Goal: Task Accomplishment & Management: Complete application form

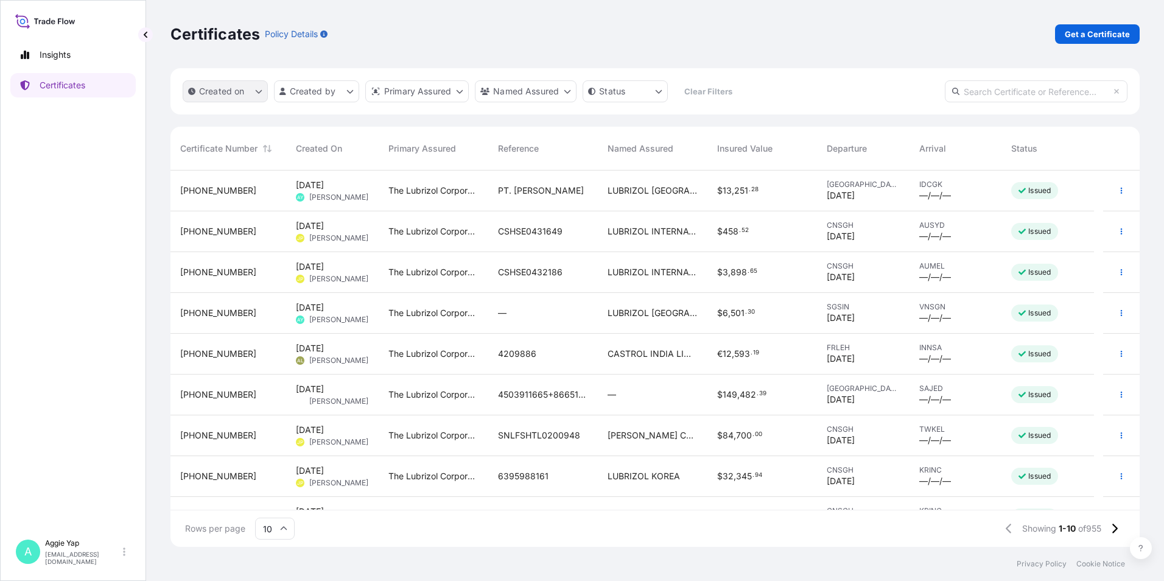
scroll to position [374, 960]
click at [106, 242] on div "Insights Certificates" at bounding box center [72, 282] width 125 height 501
click at [1107, 36] on p "Get a Certificate" at bounding box center [1096, 34] width 65 height 12
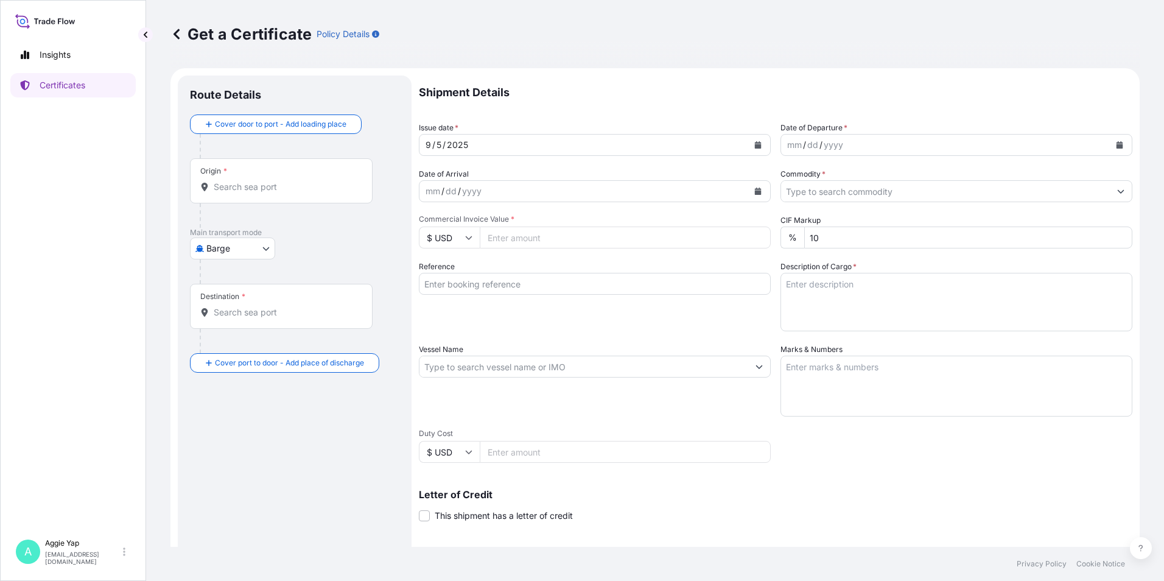
click at [226, 250] on body "Insights Certificates A [PERSON_NAME] [EMAIL_ADDRESS][DOMAIN_NAME] Get a Certif…" at bounding box center [582, 290] width 1164 height 581
click at [217, 335] on div "Ocean Vessel" at bounding box center [233, 346] width 77 height 22
select select "Ocean Vessel"
click at [247, 199] on div "Origin *" at bounding box center [281, 185] width 183 height 45
click at [247, 198] on input "Origin *" at bounding box center [286, 192] width 144 height 12
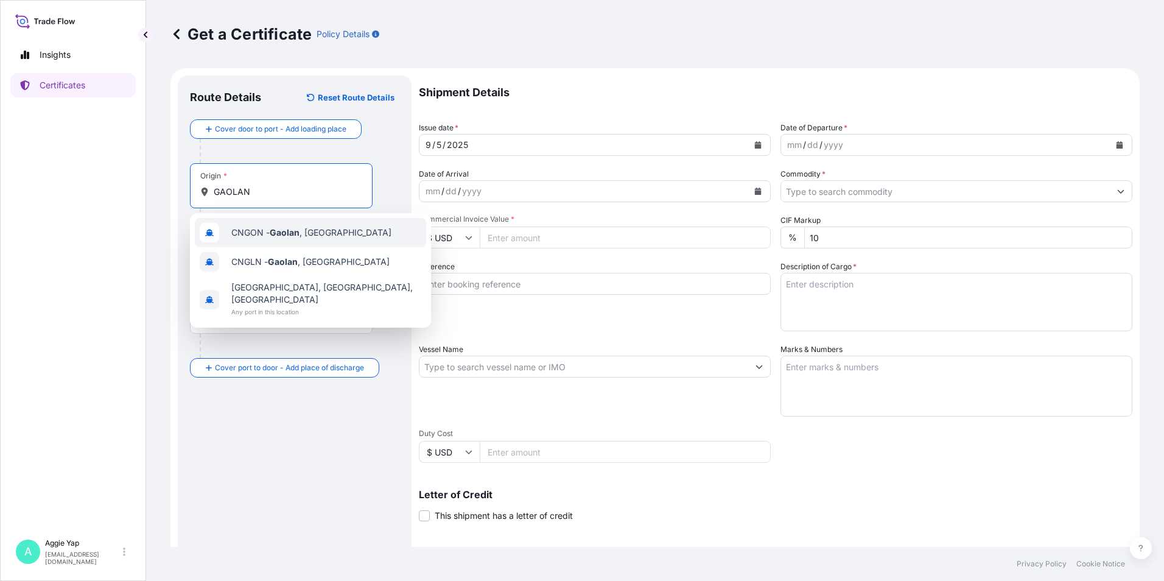
click at [264, 236] on span "CNGON - [GEOGRAPHIC_DATA] , [GEOGRAPHIC_DATA]" at bounding box center [311, 232] width 160 height 12
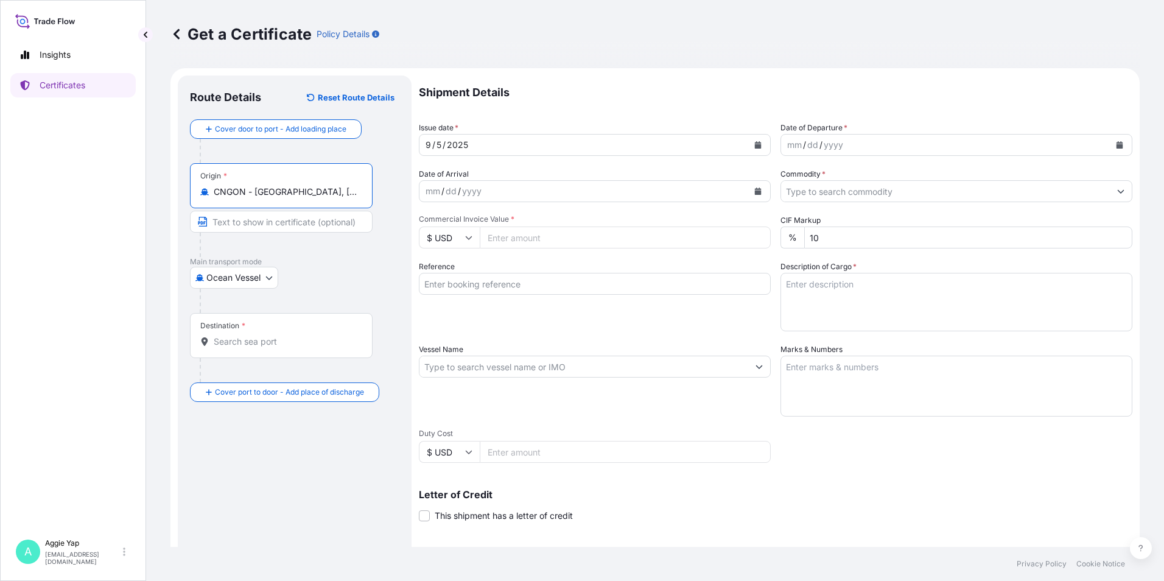
type input "CNGON - [GEOGRAPHIC_DATA], [GEOGRAPHIC_DATA]"
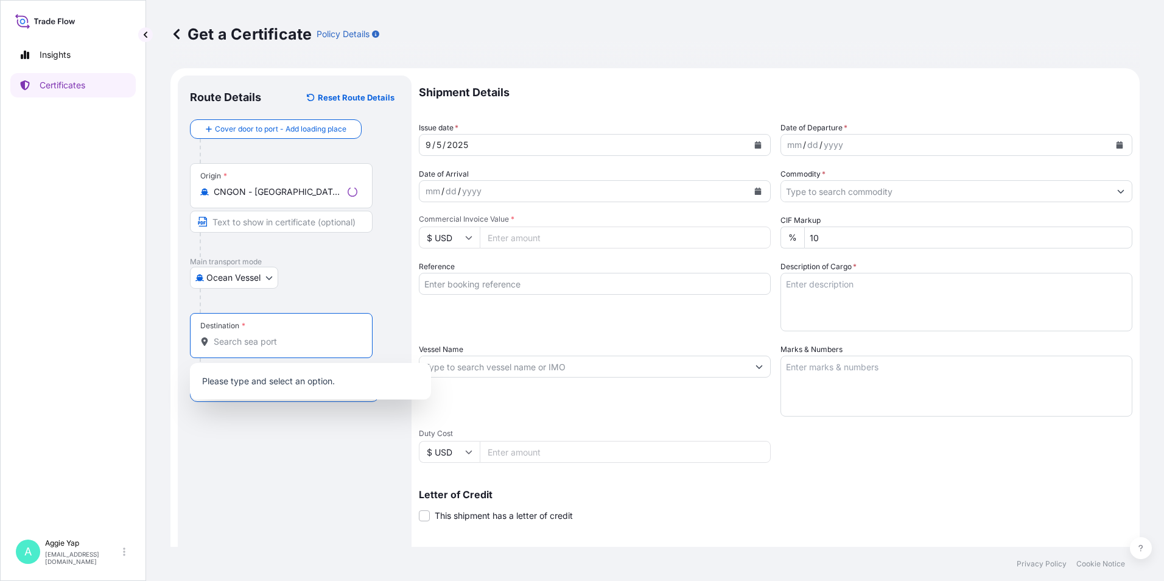
click at [241, 344] on input "Destination *" at bounding box center [286, 341] width 144 height 12
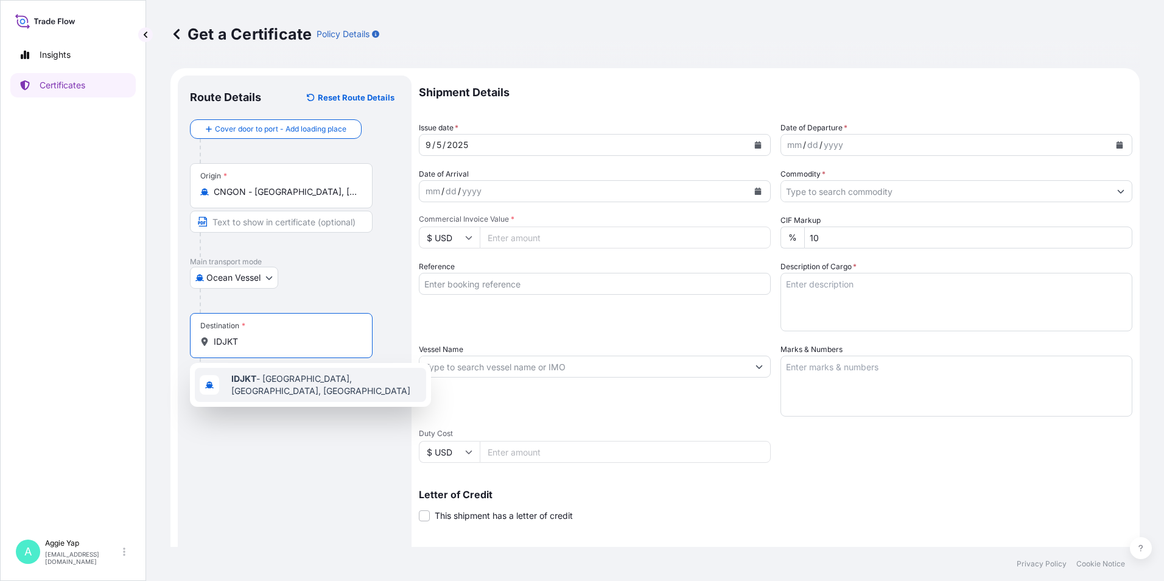
click at [261, 382] on span "IDJKT - [GEOGRAPHIC_DATA], [GEOGRAPHIC_DATA], [GEOGRAPHIC_DATA]" at bounding box center [326, 384] width 190 height 24
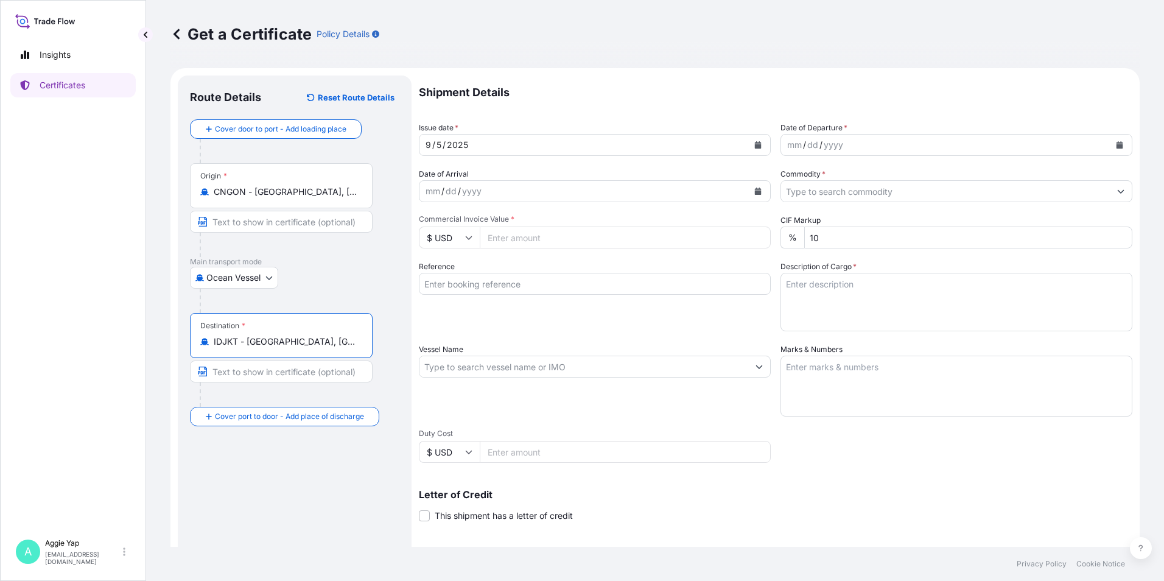
type input "IDJKT - [GEOGRAPHIC_DATA], [GEOGRAPHIC_DATA], [GEOGRAPHIC_DATA]"
click at [762, 147] on button "Calendar" at bounding box center [757, 144] width 19 height 19
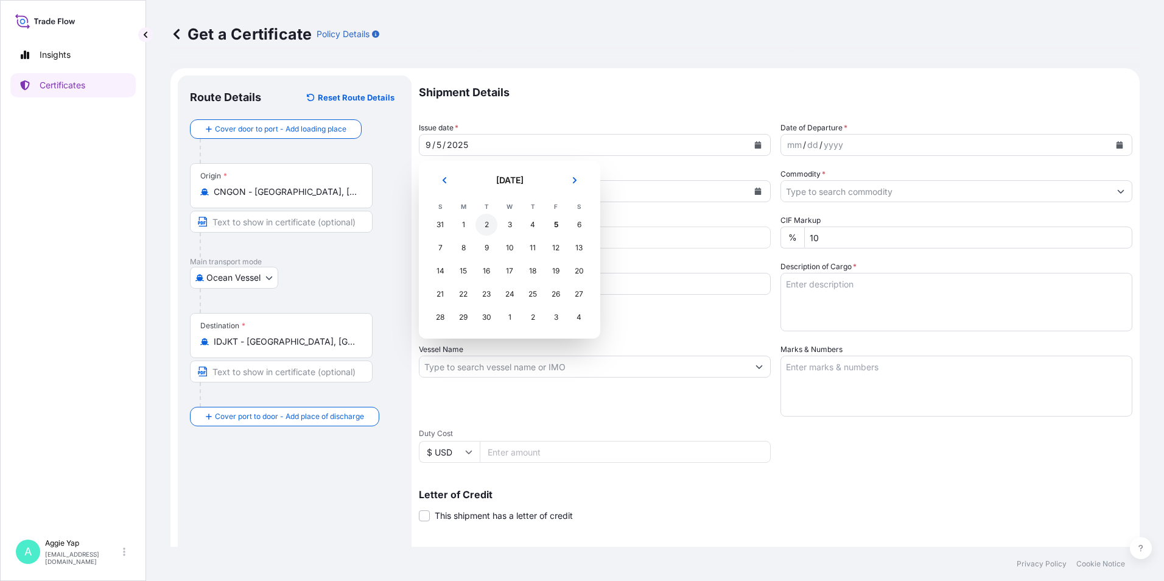
click at [486, 229] on div "2" at bounding box center [486, 225] width 22 height 22
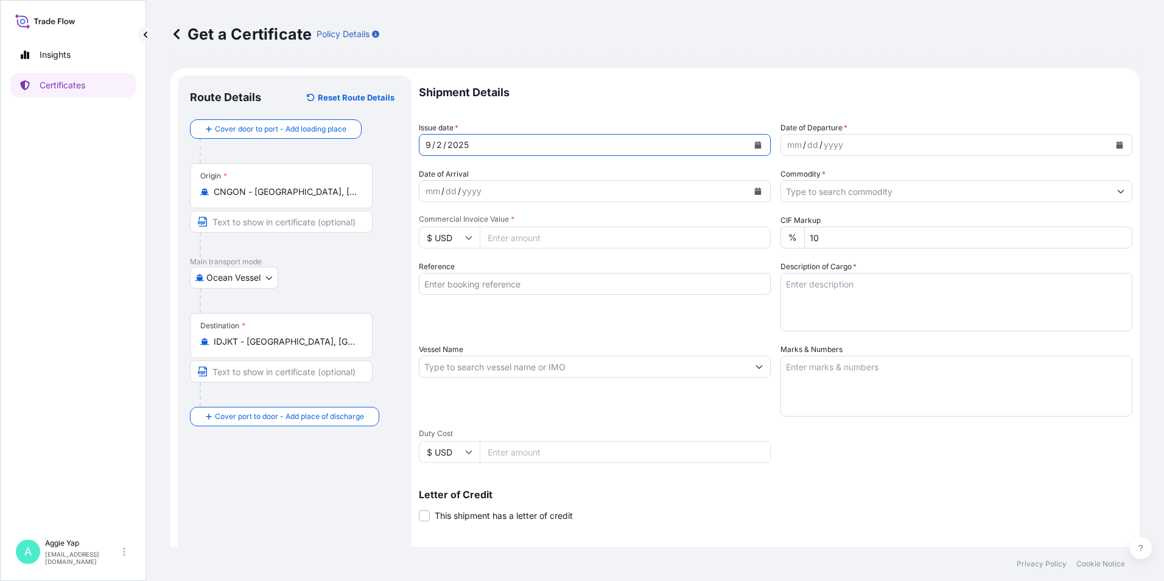
click at [1116, 145] on icon "Calendar" at bounding box center [1119, 144] width 7 height 7
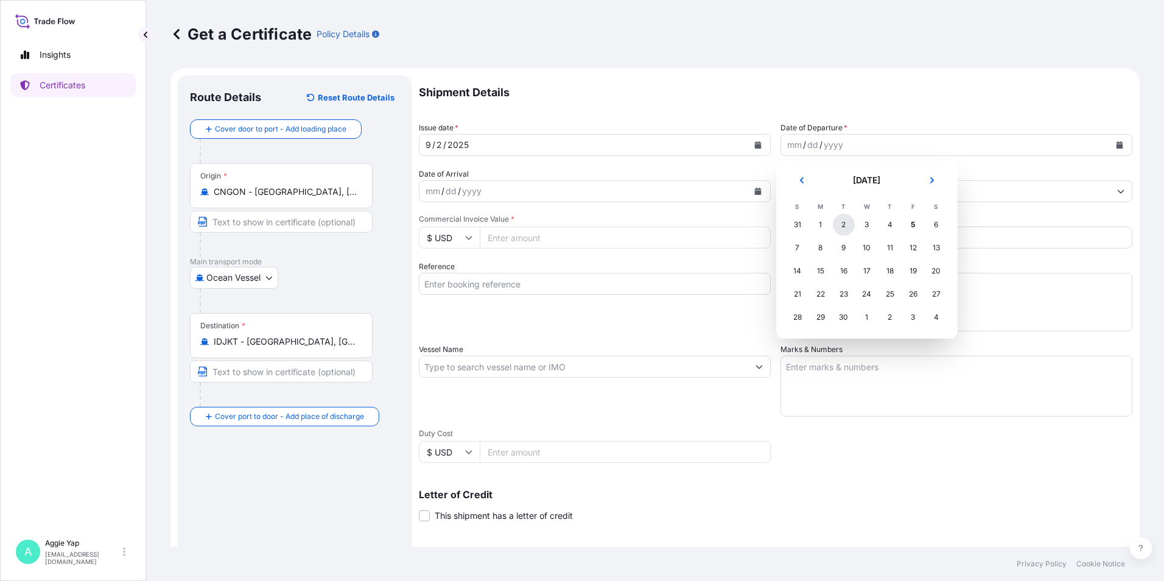
click at [841, 228] on div "2" at bounding box center [844, 225] width 22 height 22
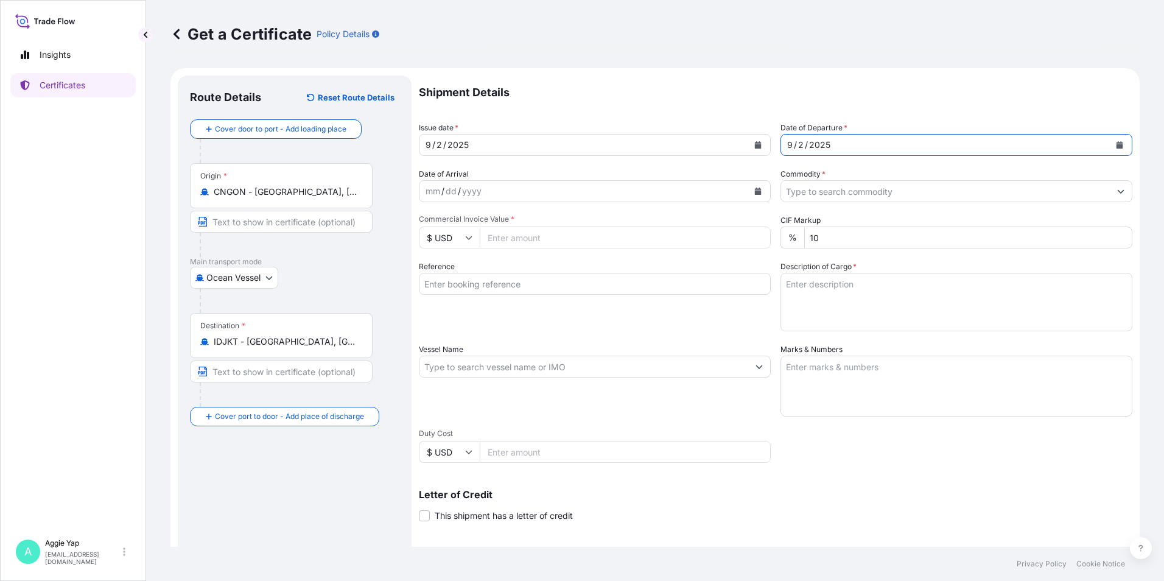
click at [844, 194] on input "Commodity *" at bounding box center [945, 191] width 329 height 22
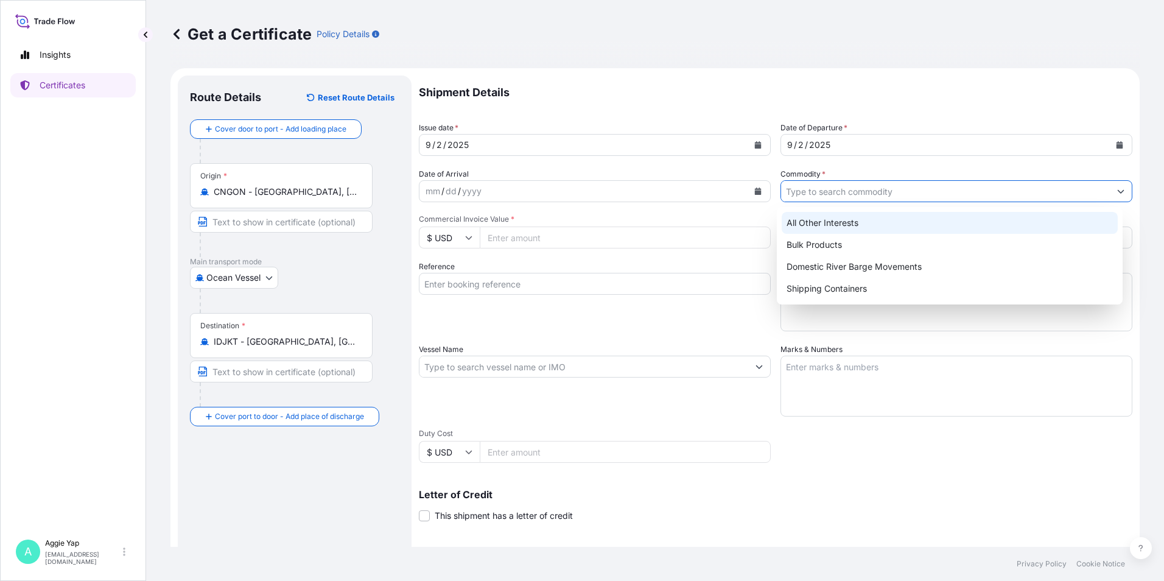
click at [856, 220] on div "All Other Interests" at bounding box center [949, 223] width 337 height 22
type input "All Other Interests"
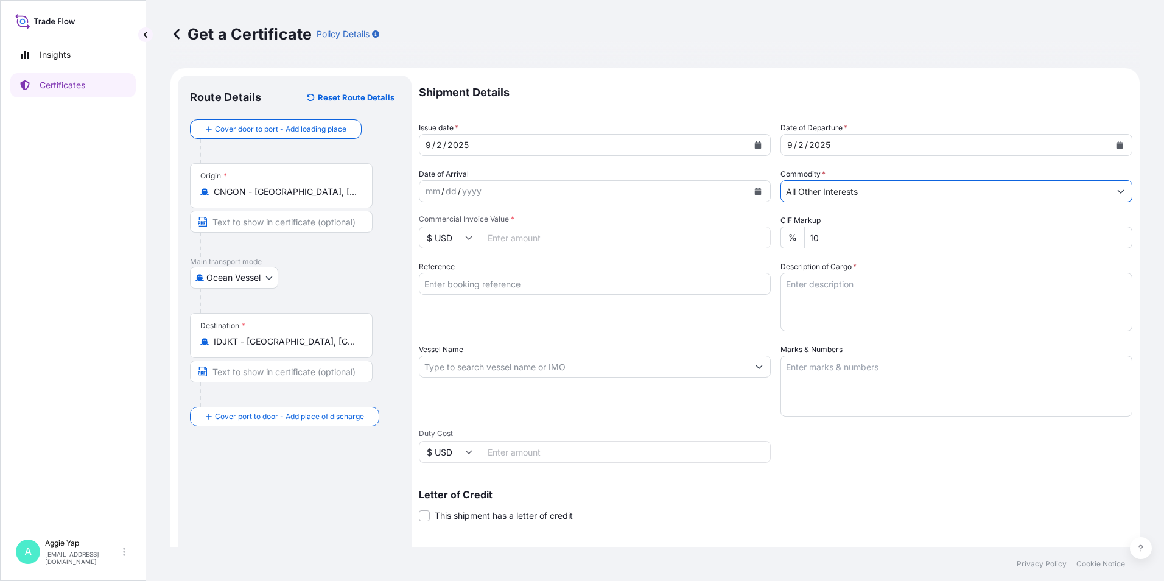
click at [585, 248] on input "Commercial Invoice Value *" at bounding box center [625, 237] width 291 height 22
type input "75075.84"
drag, startPoint x: 547, startPoint y: 293, endPoint x: 563, endPoint y: 285, distance: 17.7
click at [547, 293] on input "Reference" at bounding box center [595, 284] width 352 height 22
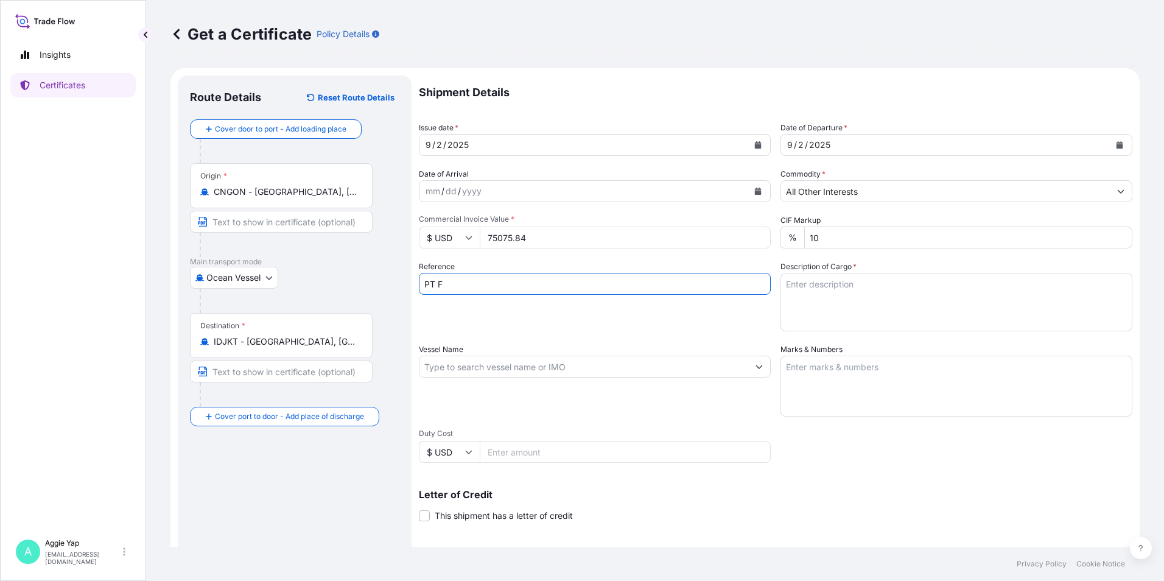
type input "PT FEDERAL KARYATAMA"
click at [491, 363] on input "Vessel Name" at bounding box center [583, 366] width 329 height 22
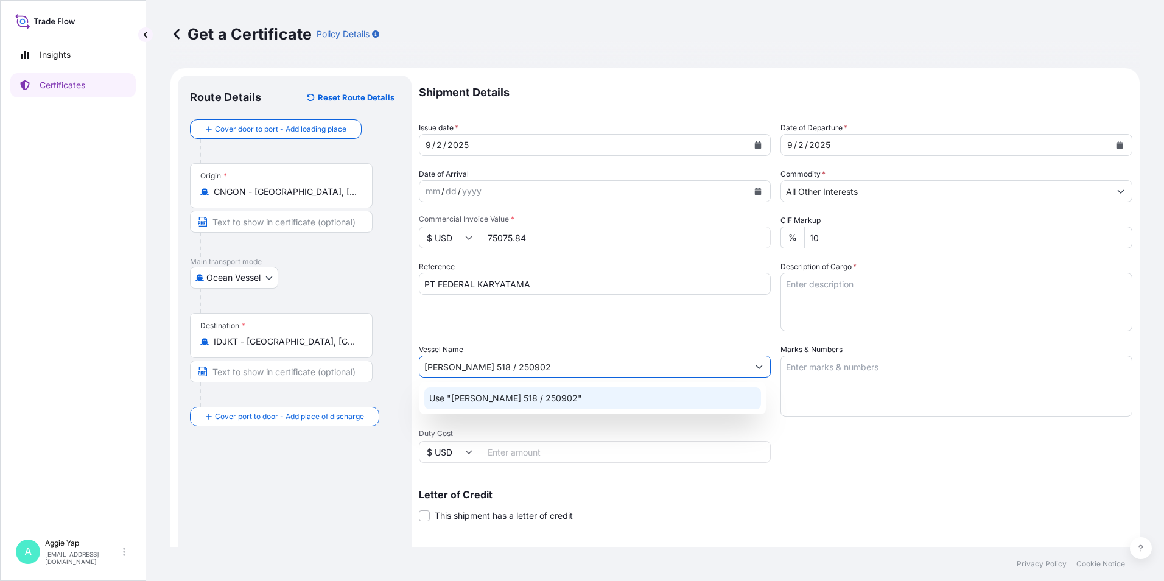
type input "[PERSON_NAME] 518 / 250902"
click at [559, 386] on div "Use "[PERSON_NAME] 518 / 250902"" at bounding box center [592, 398] width 346 height 32
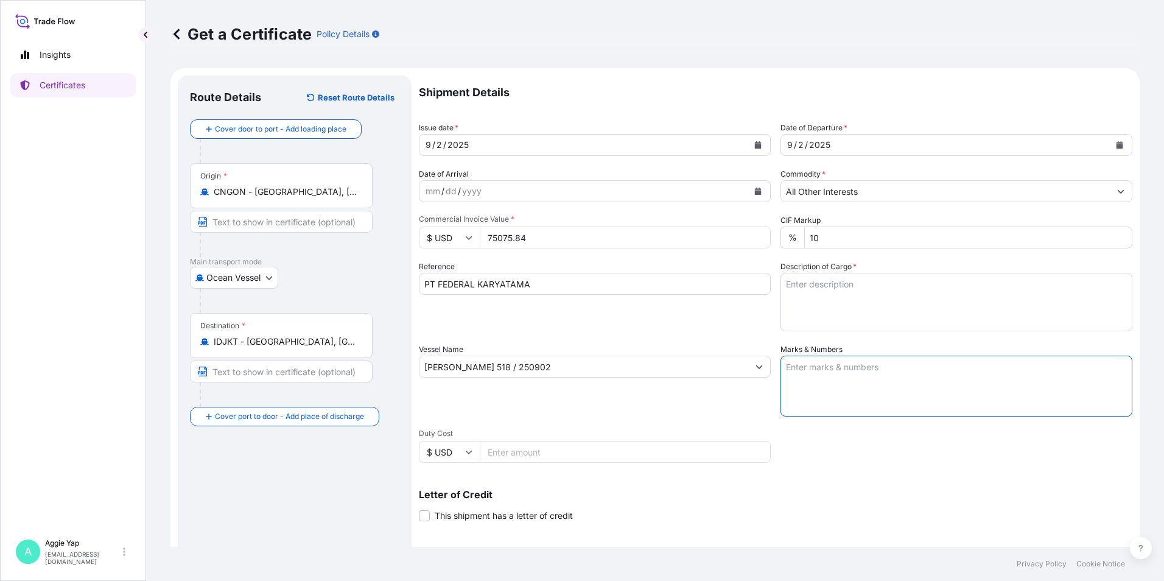
click at [840, 363] on textarea "Marks & Numbers" at bounding box center [956, 385] width 352 height 61
type textarea "AS PER BILL OF LADING"
click at [827, 302] on textarea "Description of Cargo *" at bounding box center [956, 302] width 352 height 58
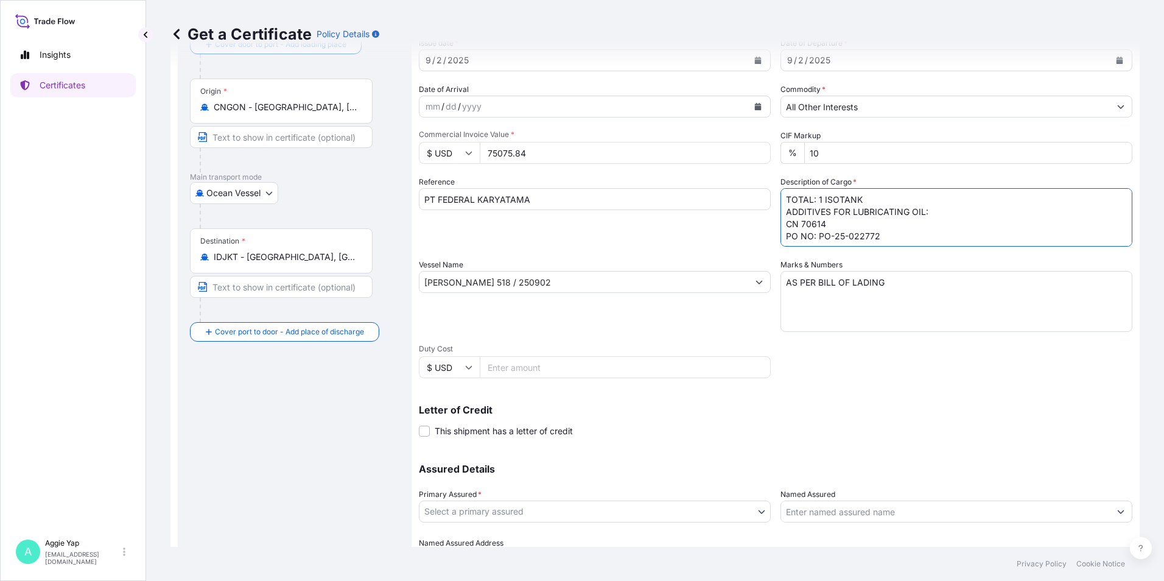
scroll to position [150, 0]
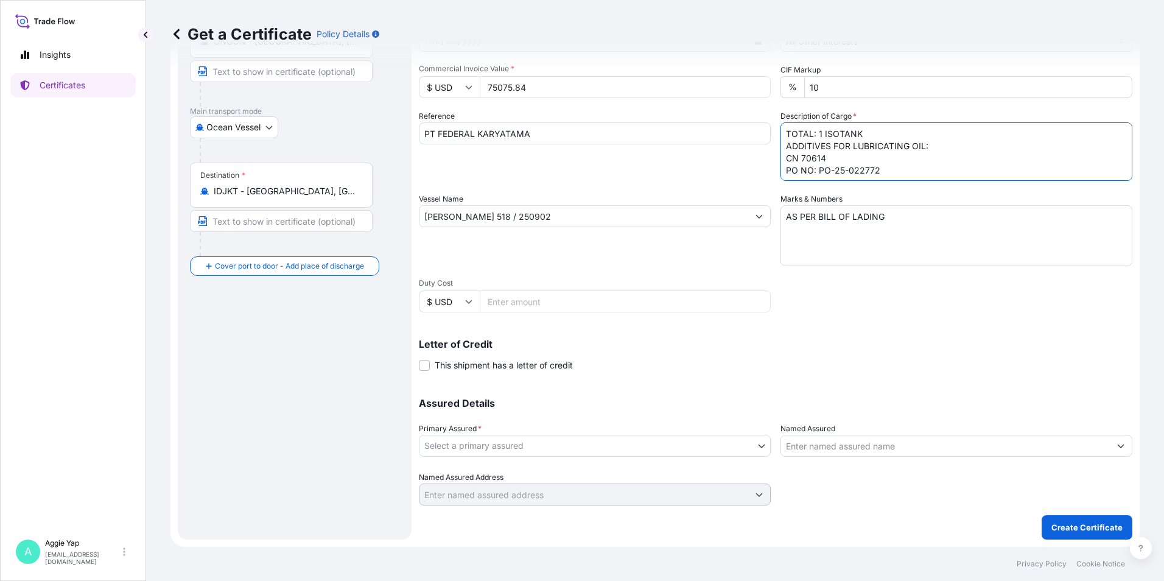
type textarea "TOTAL: 1 ISOTANK ADDITIVES FOR LUBRICATING OIL: CN 70614 PO NO: PO-25-022772"
click at [639, 441] on body "Insights Certificates A [PERSON_NAME] [EMAIL_ADDRESS][DOMAIN_NAME] Get a Certif…" at bounding box center [582, 290] width 1164 height 581
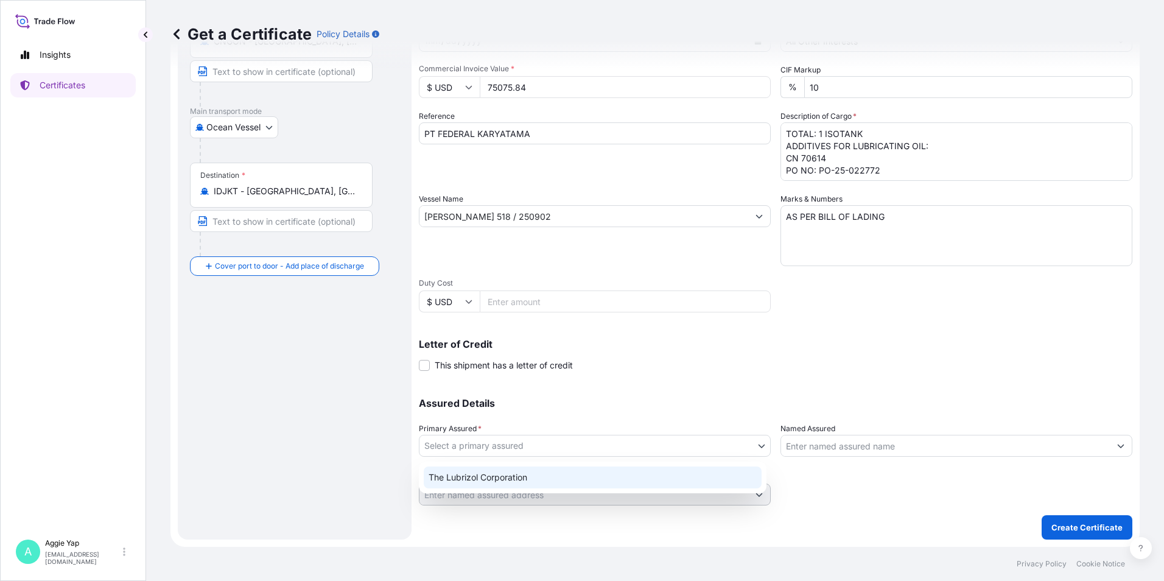
click at [531, 483] on div "The Lubrizol Corporation" at bounding box center [593, 477] width 338 height 22
select select "31566"
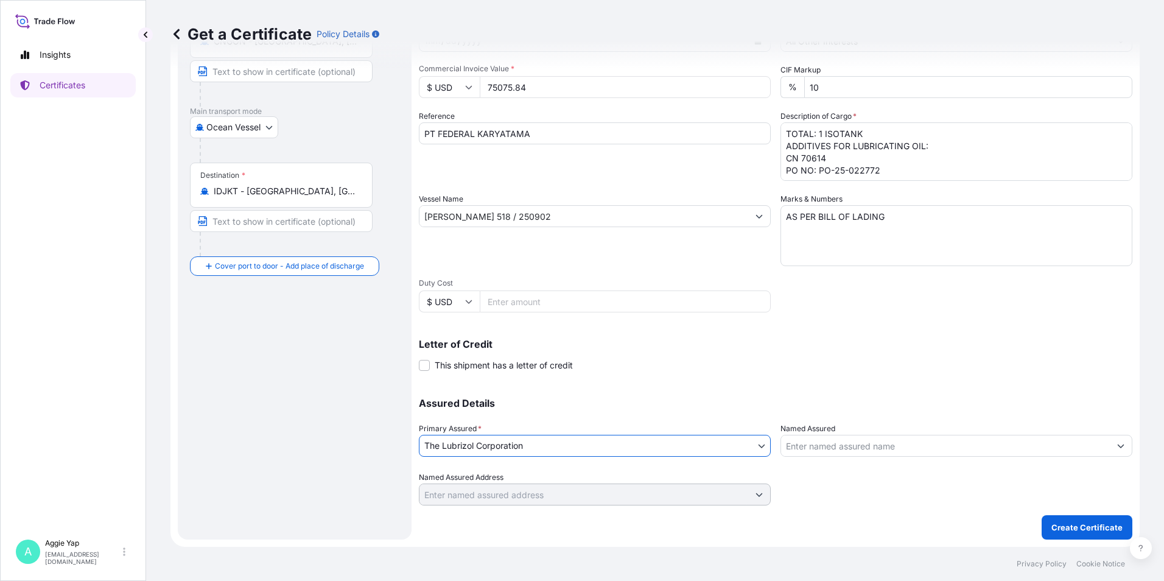
click at [870, 441] on input "Named Assured" at bounding box center [945, 446] width 329 height 22
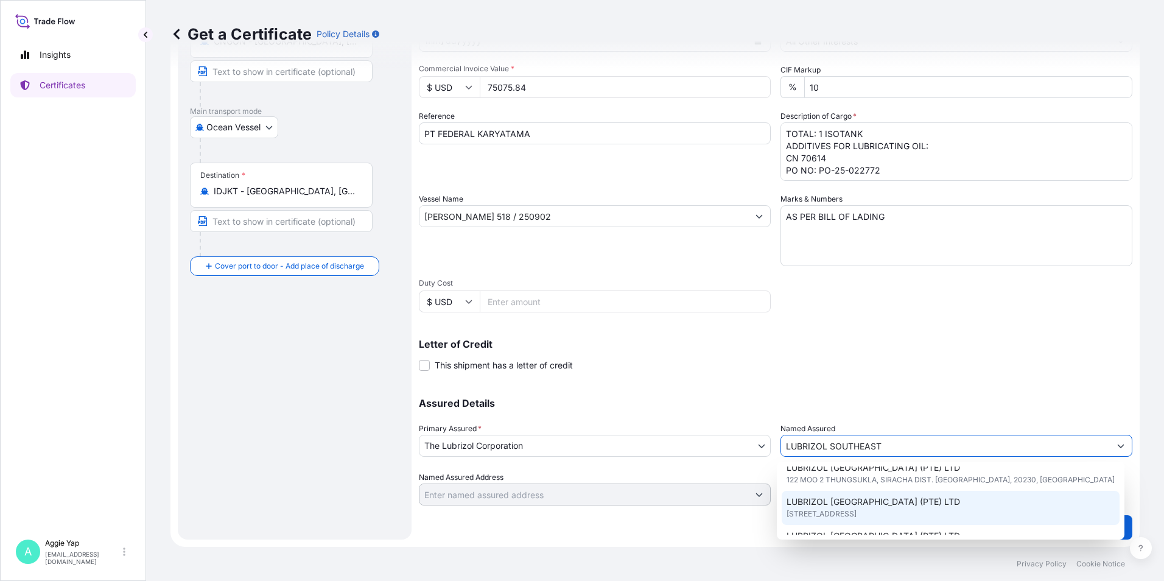
scroll to position [61, 0]
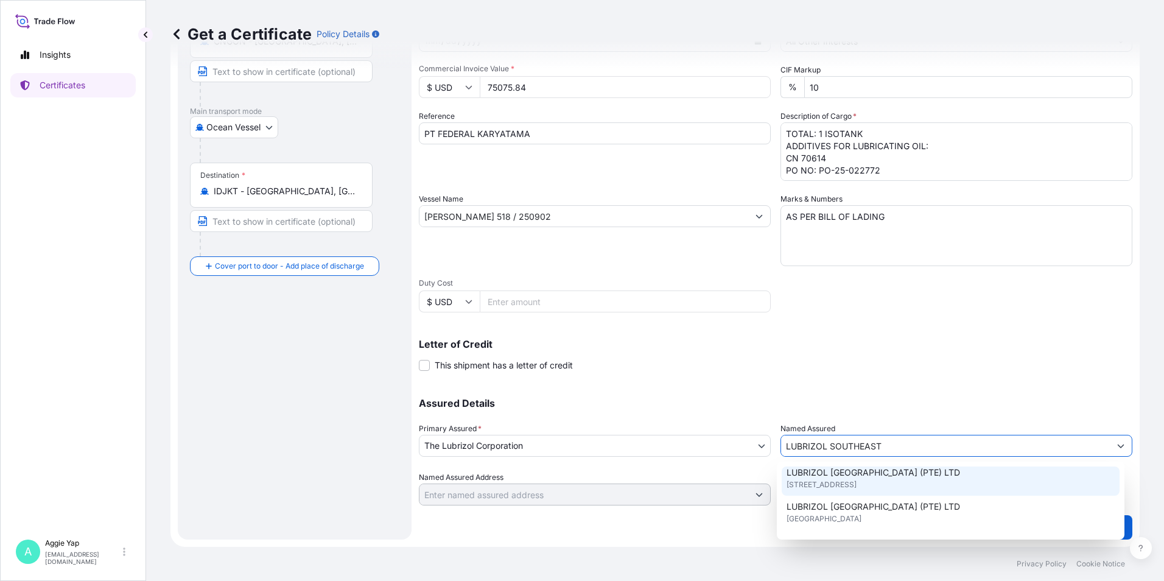
click at [856, 484] on span "[STREET_ADDRESS]" at bounding box center [821, 484] width 70 height 12
type input "LUBRIZOL [GEOGRAPHIC_DATA] (PTE) LTD"
type input "[STREET_ADDRESS]"
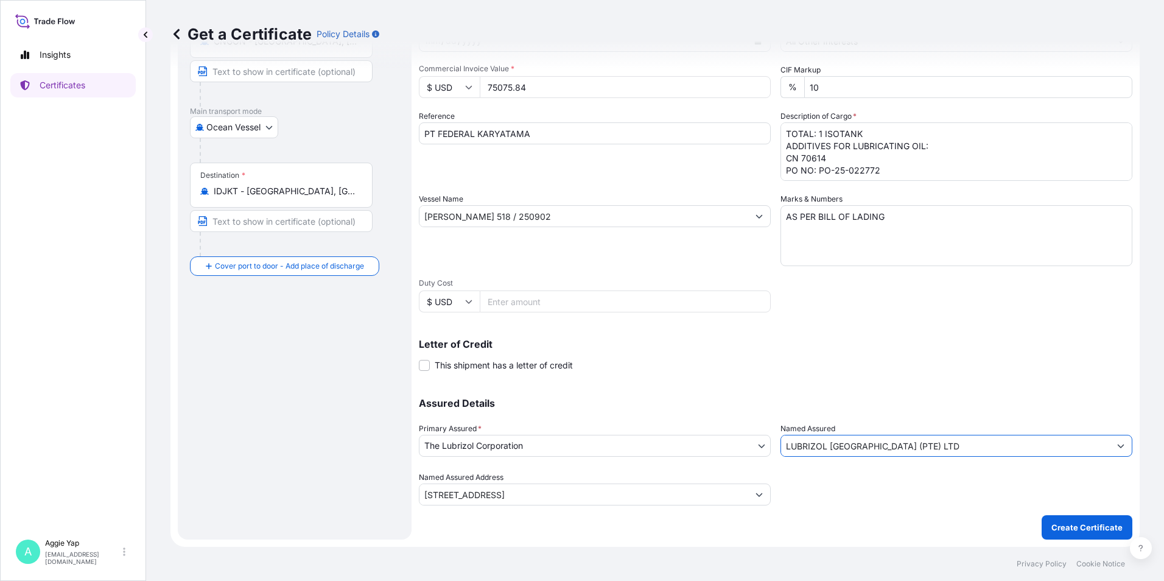
type input "LUBRIZOL [GEOGRAPHIC_DATA] (PTE) LTD"
click at [859, 391] on div "Assured Details Primary Assured * The Lubrizol Corporation The Lubrizol Corpora…" at bounding box center [775, 444] width 713 height 122
click at [1080, 533] on p "Create Certificate" at bounding box center [1086, 527] width 71 height 12
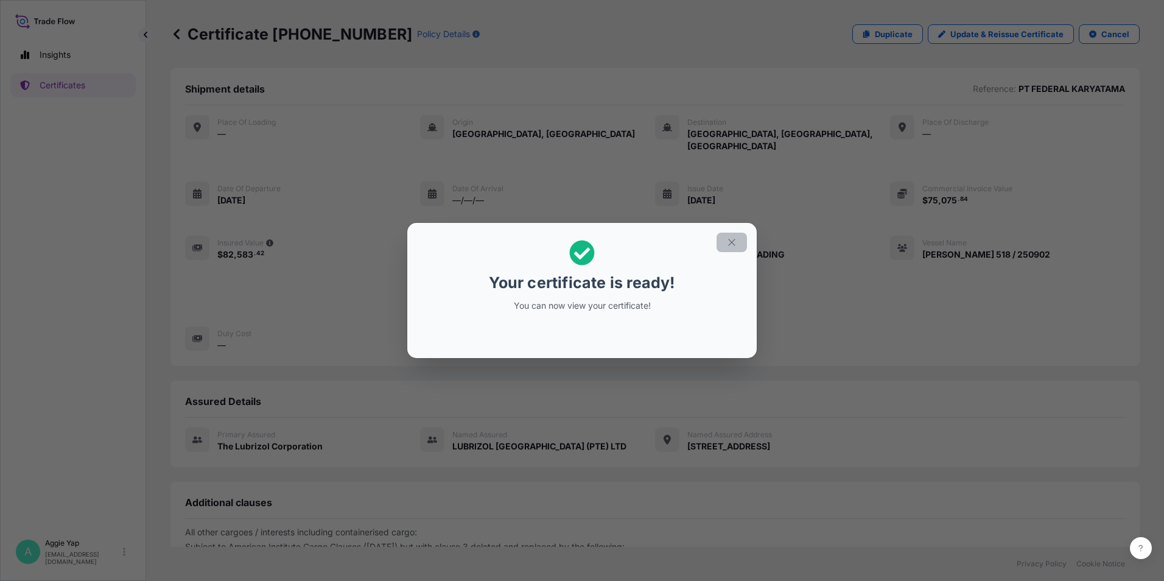
click at [724, 248] on button "button" at bounding box center [731, 241] width 30 height 19
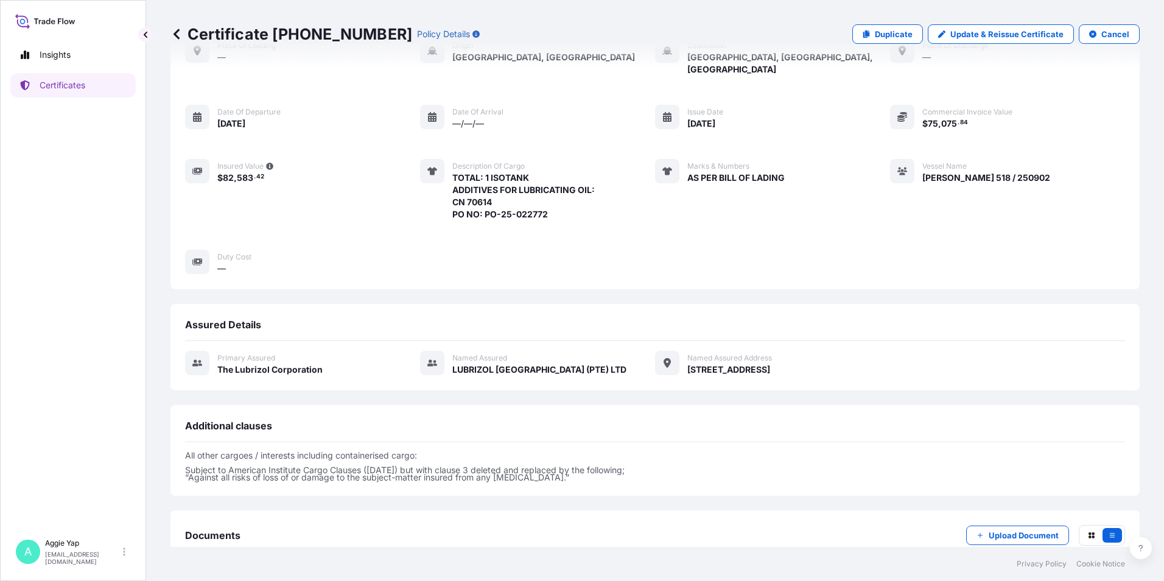
scroll to position [142, 0]
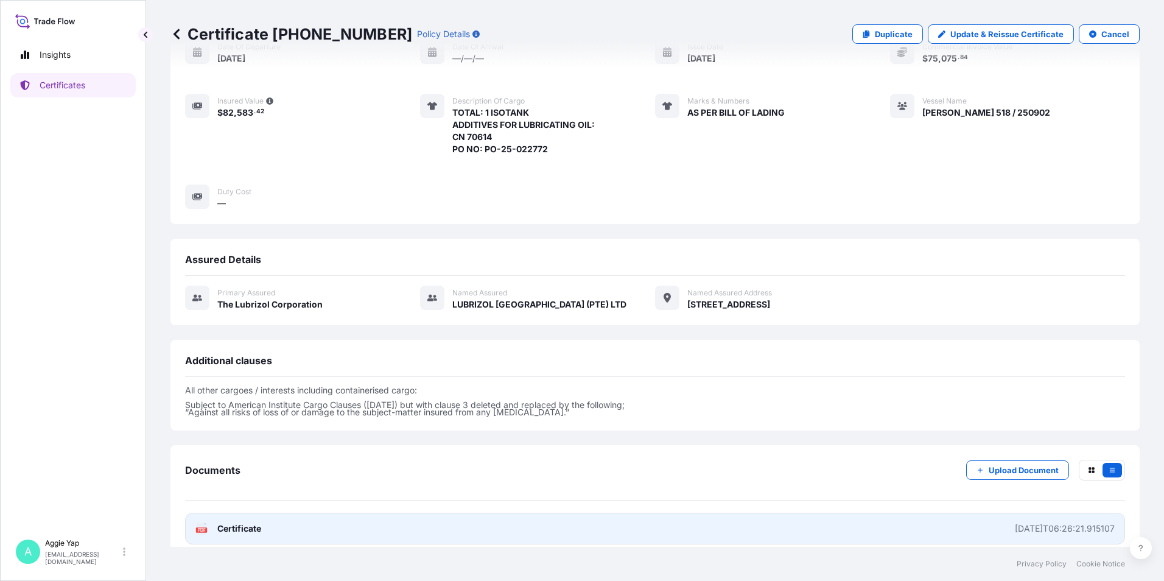
click at [303, 514] on link "PDF Certificate [DATE]T06:26:21.915107" at bounding box center [655, 528] width 940 height 32
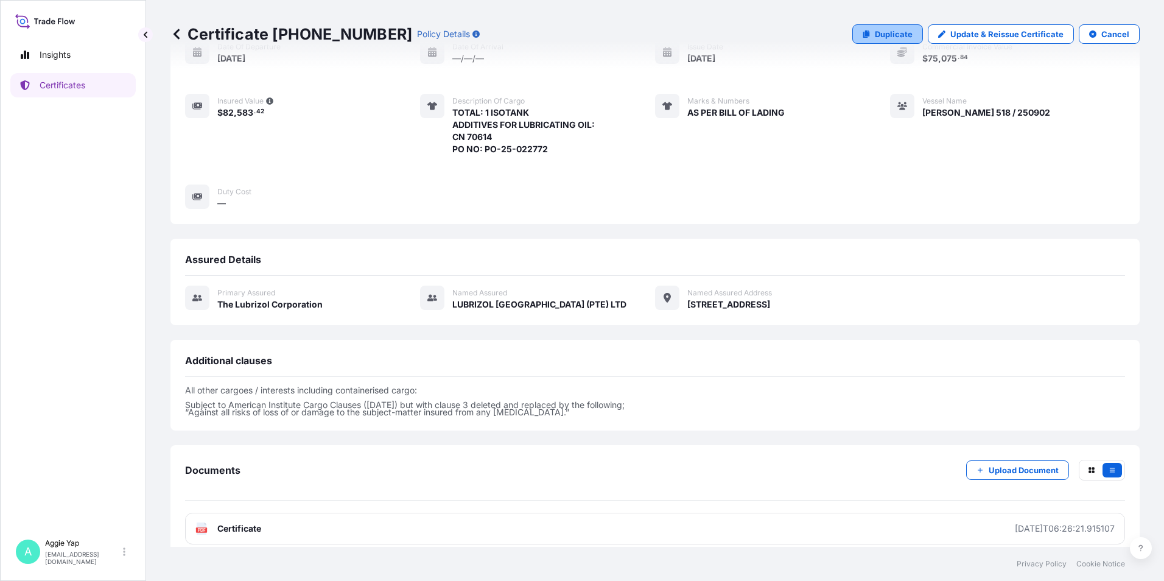
click at [889, 34] on p "Duplicate" at bounding box center [894, 34] width 38 height 12
select select "Ocean Vessel"
select select "31566"
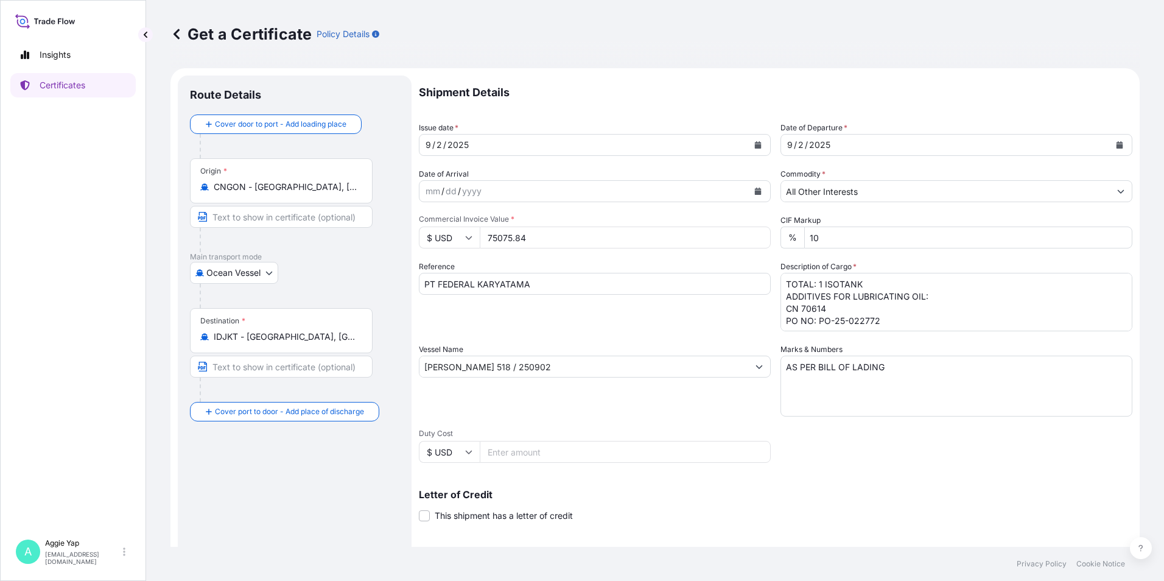
drag, startPoint x: 513, startPoint y: 247, endPoint x: 532, endPoint y: 243, distance: 19.3
click at [516, 246] on input "75075.84" at bounding box center [625, 237] width 291 height 22
drag, startPoint x: 537, startPoint y: 243, endPoint x: 349, endPoint y: 260, distance: 189.4
click at [349, 260] on form "Route Details Cover door to port - Add loading place Place of loading Road / [G…" at bounding box center [654, 382] width 969 height 629
type input "75373.76"
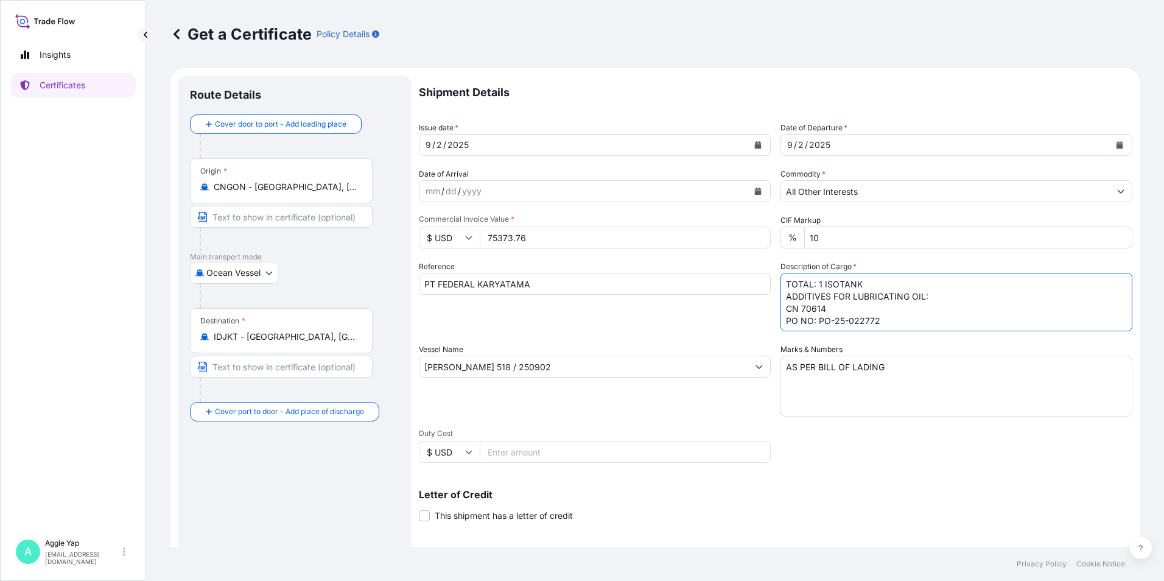
click at [883, 324] on textarea "TOTAL: 1 ISOTANK ADDITIVES FOR LUBRICATING OIL: CN 70614 PO NO: PO-25-022772" at bounding box center [956, 302] width 352 height 58
type textarea "TOTAL: 1 ISOTANK ADDITIVES FOR LUBRICATING OIL: CN 70614 PO NO: PO-25-022773"
click at [597, 316] on div "Reference PT FEDERAL KARYATAMA" at bounding box center [595, 295] width 352 height 71
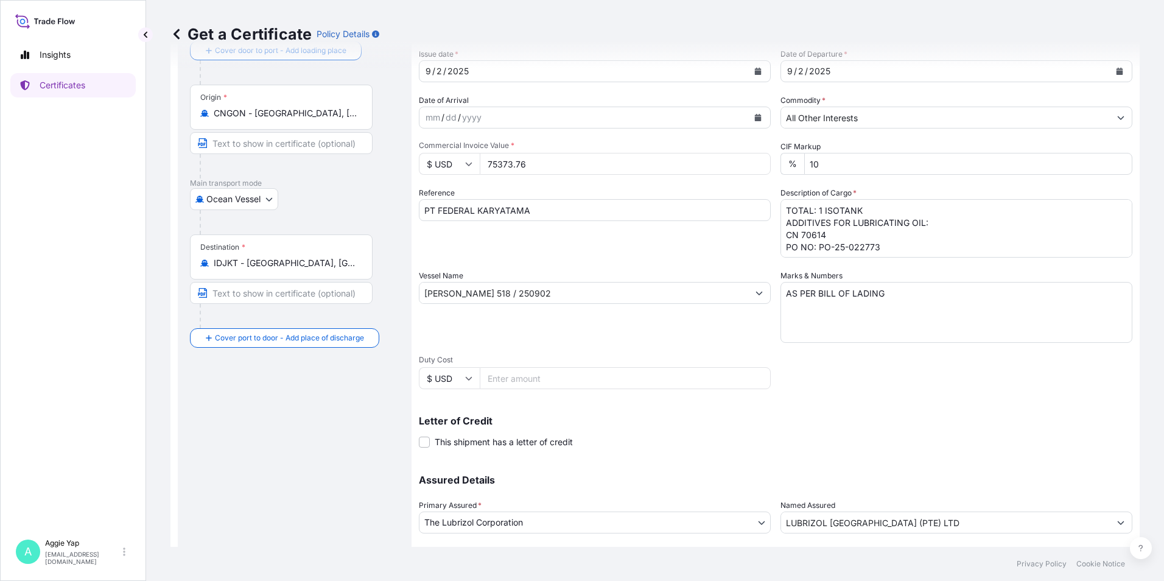
scroll to position [150, 0]
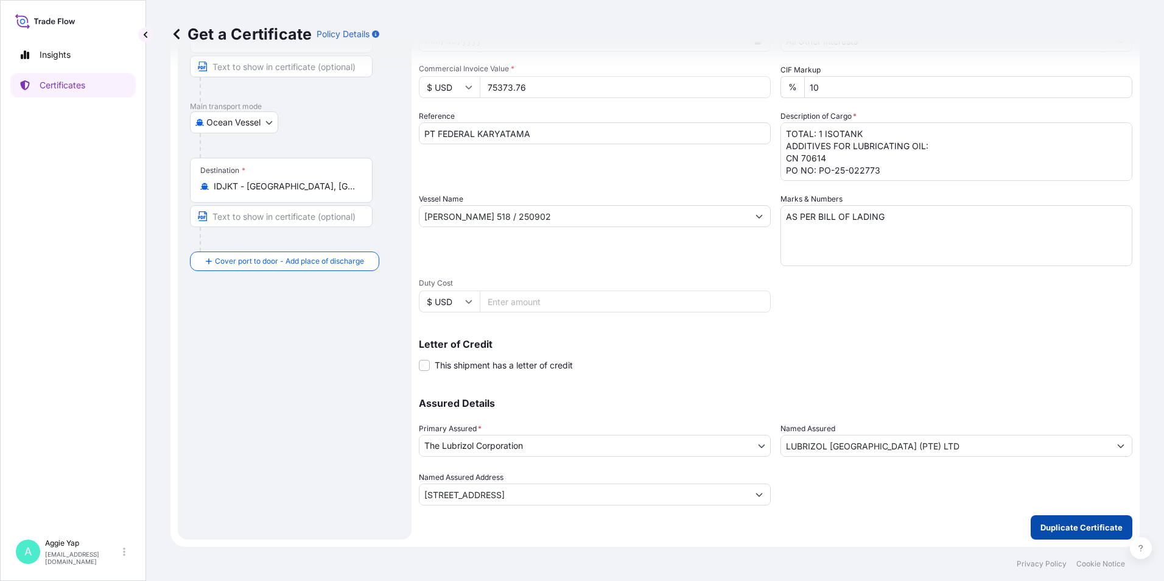
click at [1057, 525] on p "Duplicate Certificate" at bounding box center [1081, 527] width 82 height 12
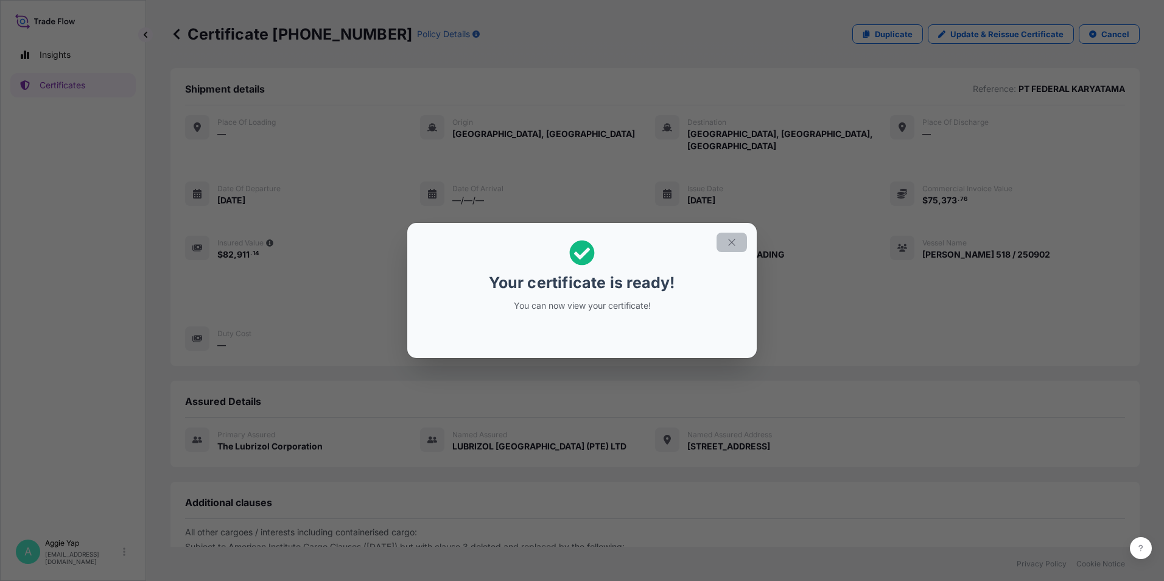
click at [738, 242] on button "button" at bounding box center [731, 241] width 30 height 19
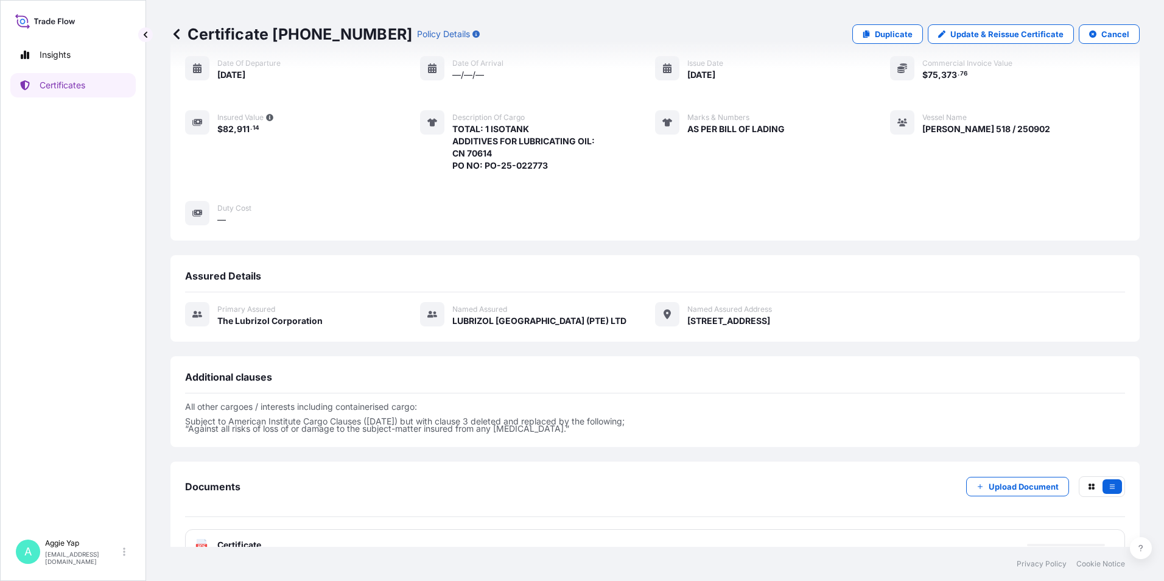
scroll to position [142, 0]
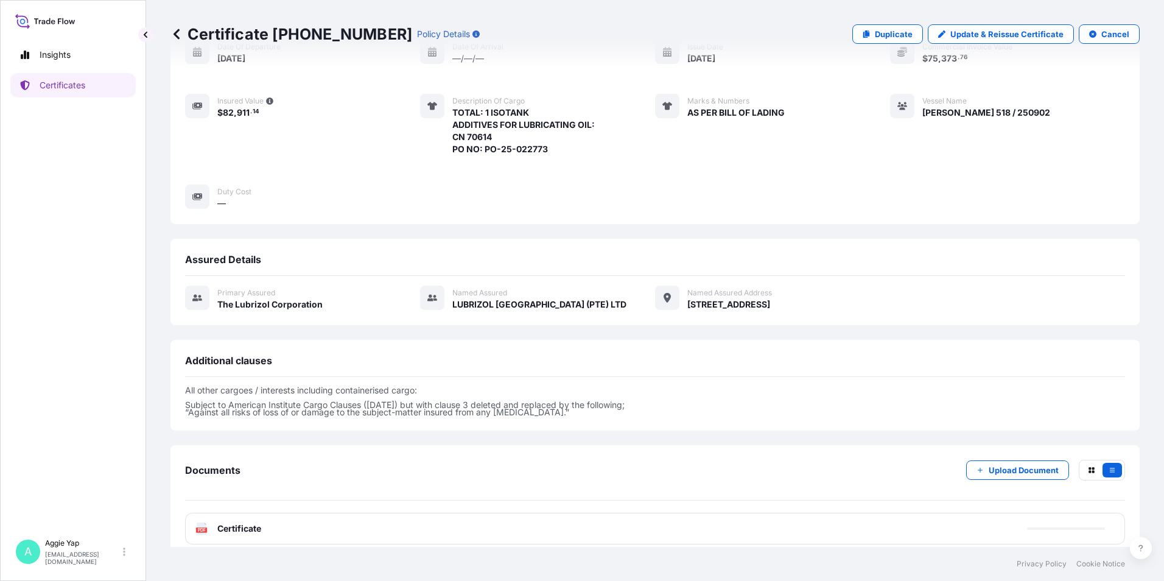
click at [282, 520] on div "PDF Certificate" at bounding box center [655, 528] width 940 height 32
click at [286, 518] on div "PDF Certificate" at bounding box center [655, 528] width 940 height 32
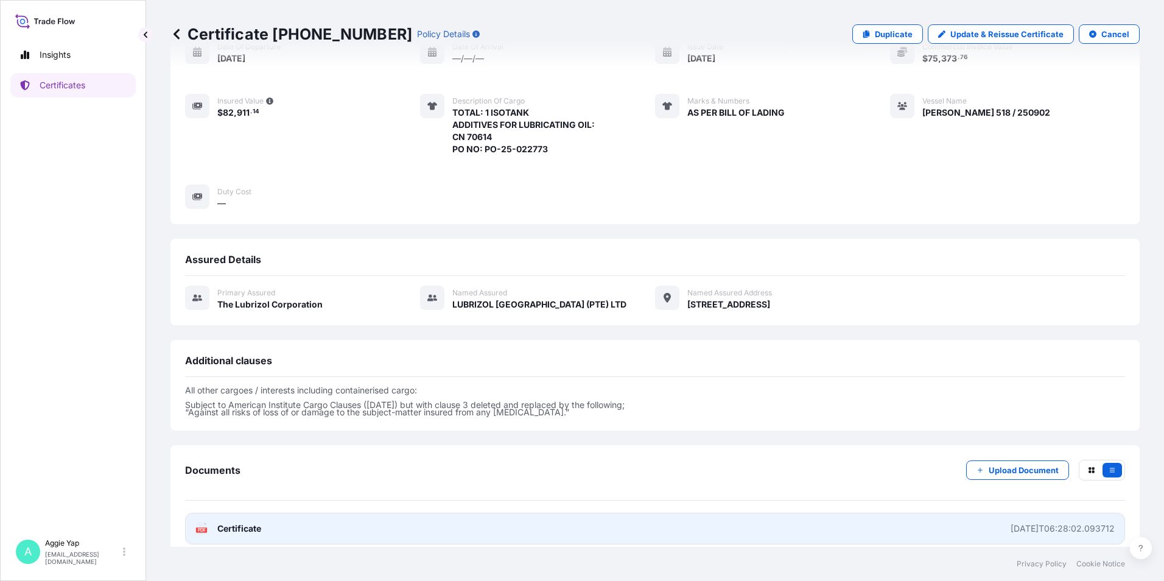
click at [293, 512] on link "PDF Certificate [DATE]T06:28:02.093712" at bounding box center [655, 528] width 940 height 32
